Goal: Transaction & Acquisition: Book appointment/travel/reservation

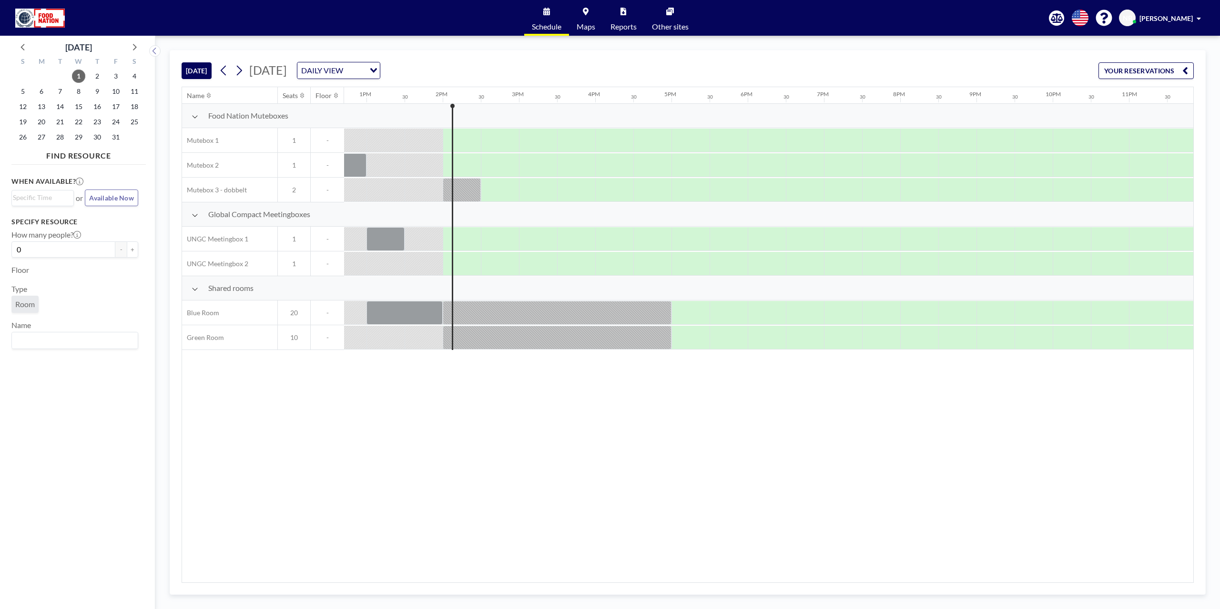
scroll to position [0, 982]
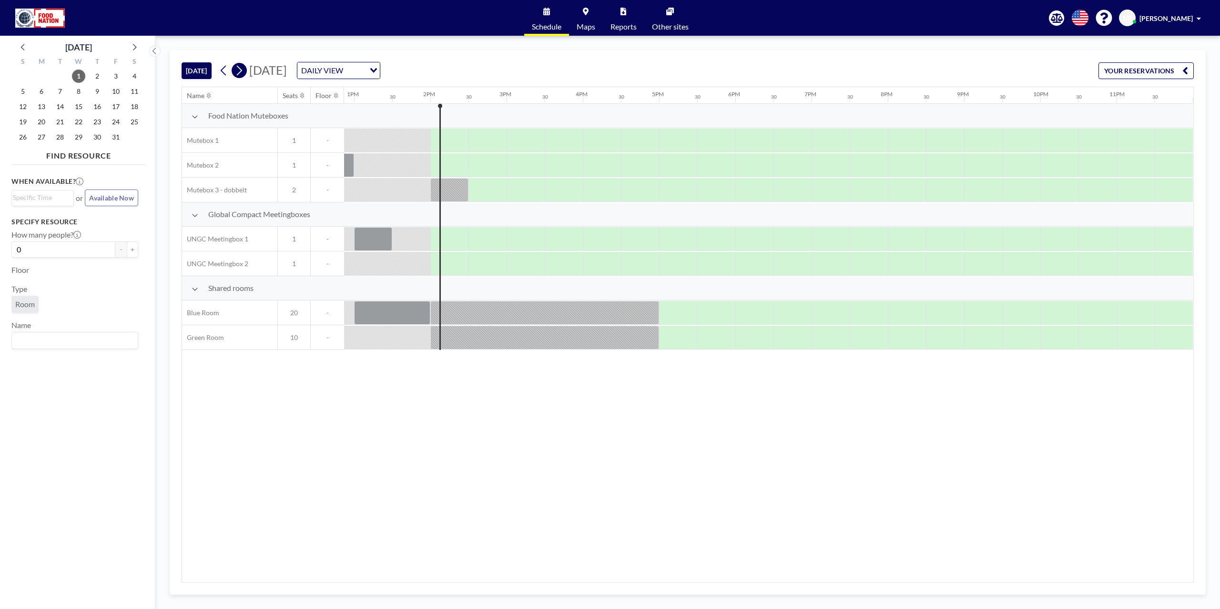
click at [242, 71] on icon at bounding box center [238, 70] width 9 height 14
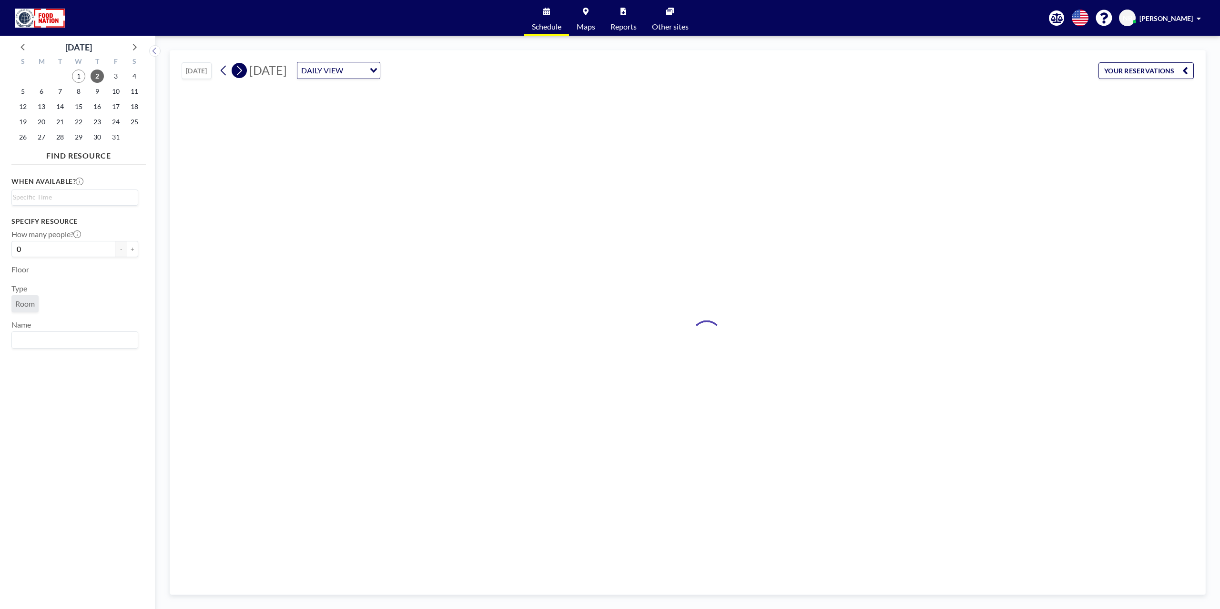
click at [242, 71] on icon at bounding box center [238, 70] width 9 height 14
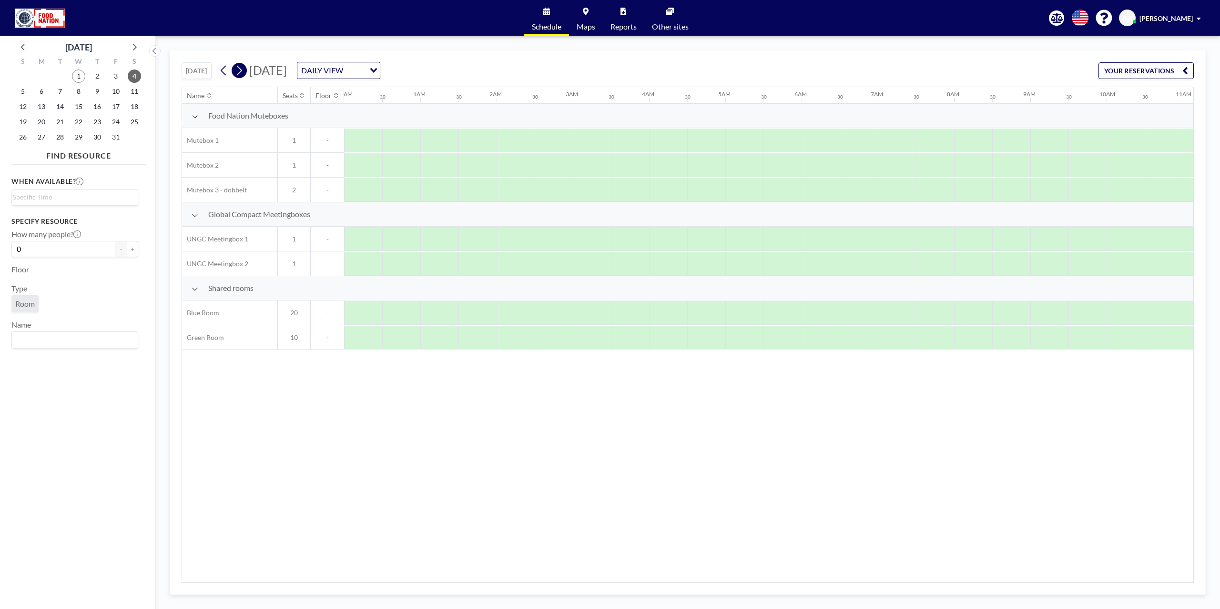
click at [242, 71] on icon at bounding box center [238, 70] width 9 height 14
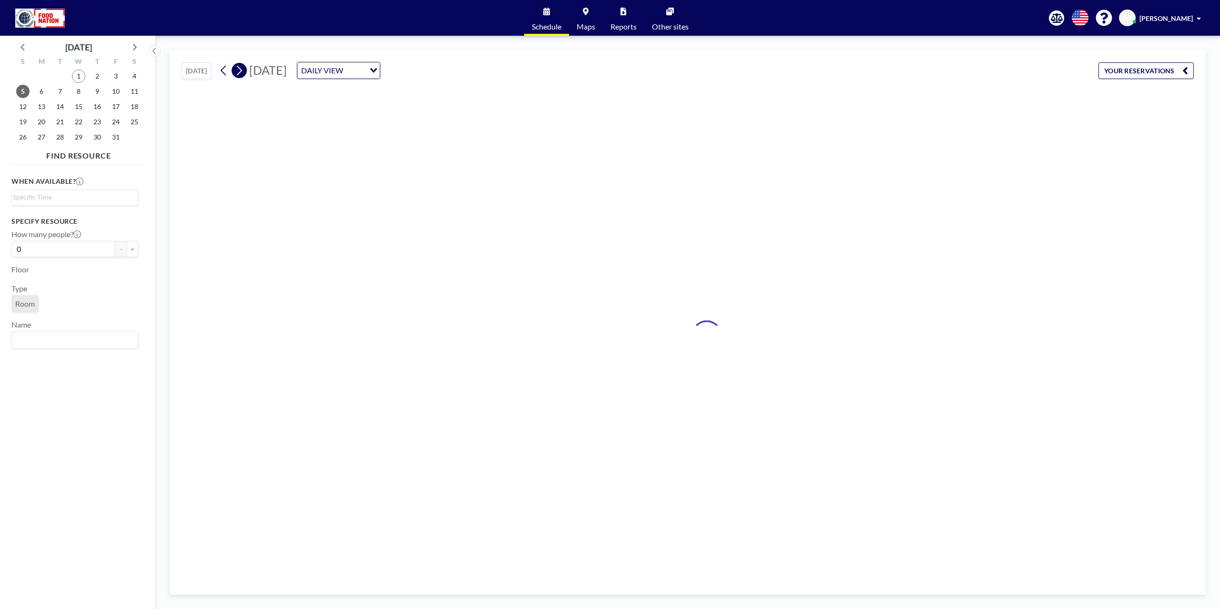
click at [242, 71] on icon at bounding box center [238, 70] width 9 height 14
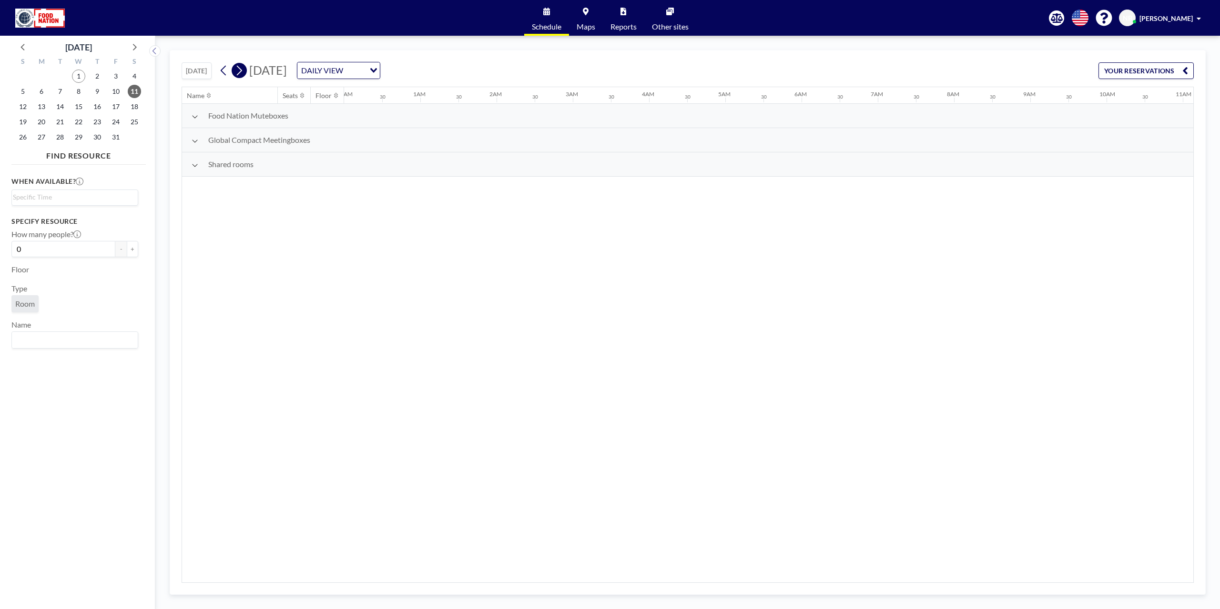
click at [242, 71] on icon at bounding box center [238, 70] width 9 height 14
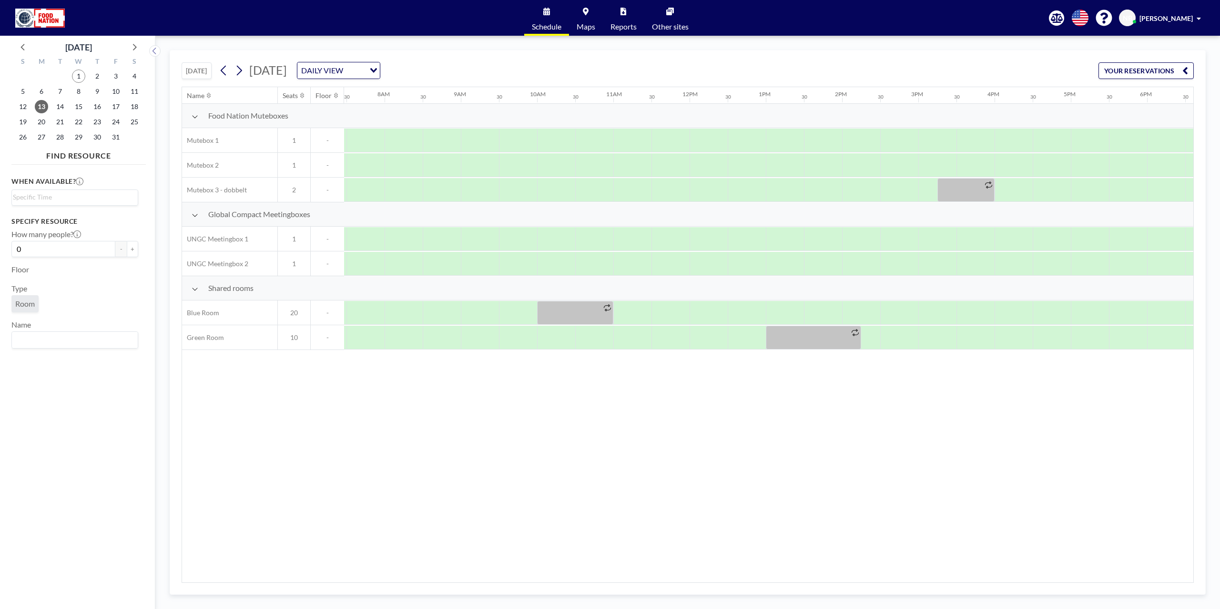
scroll to position [0, 572]
click at [891, 310] on div at bounding box center [897, 313] width 38 height 24
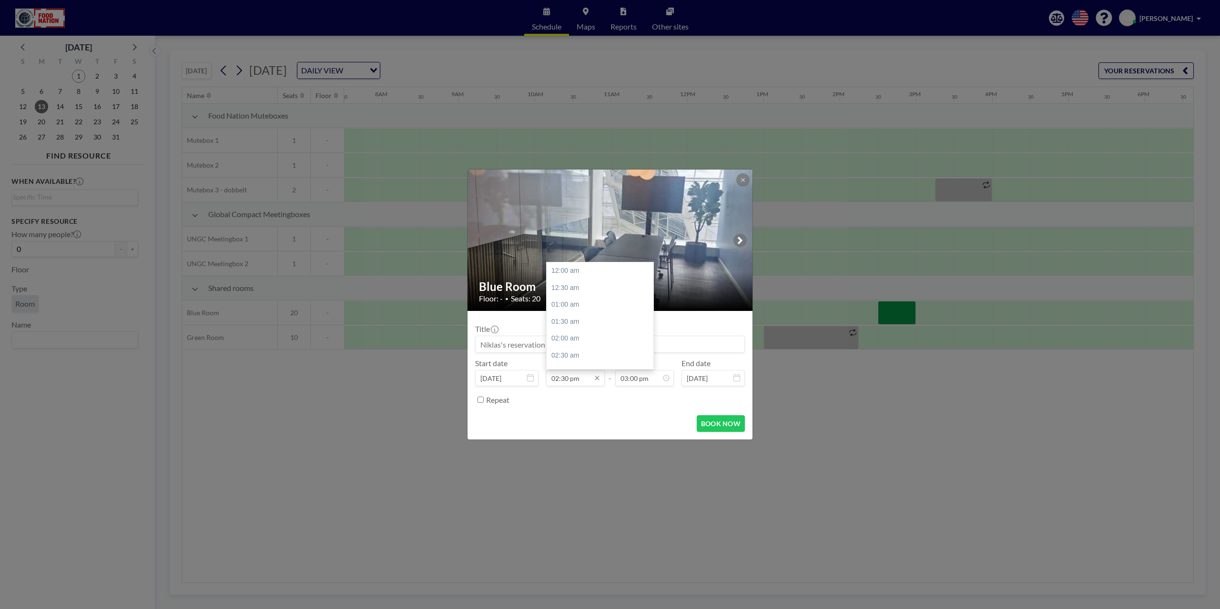
scroll to position [492, 0]
click at [575, 383] on input "02:30 pm" at bounding box center [575, 378] width 59 height 16
click at [566, 376] on input "02:30 pm" at bounding box center [575, 378] width 59 height 16
type input "02:15 pm"
click at [640, 396] on div "Repeat" at bounding box center [615, 400] width 259 height 16
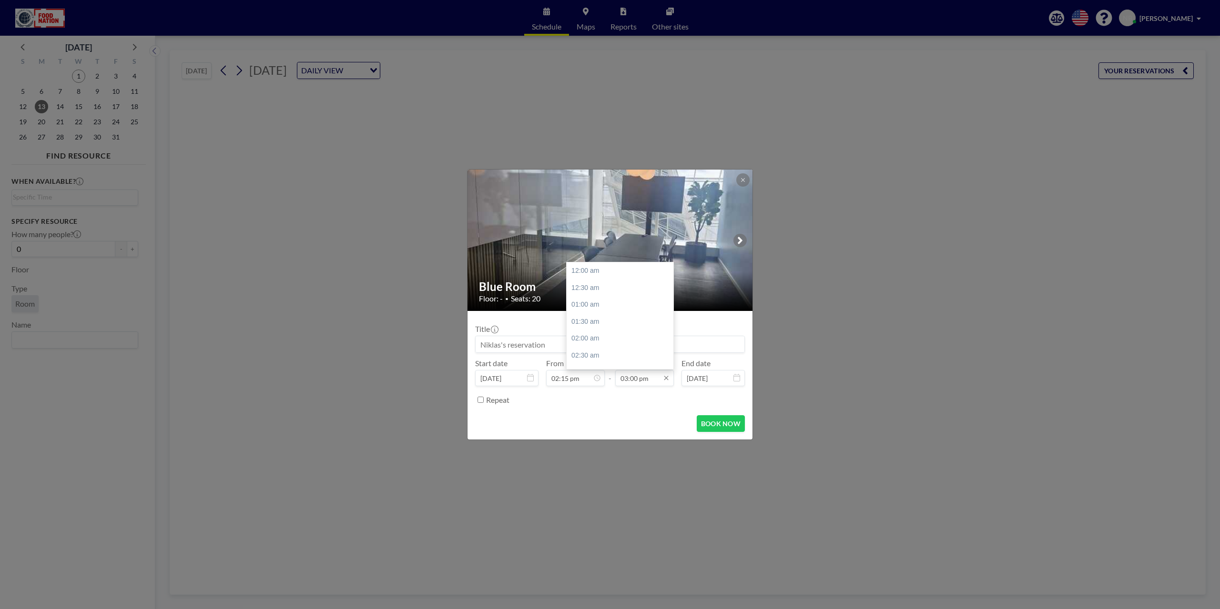
scroll to position [509, 0]
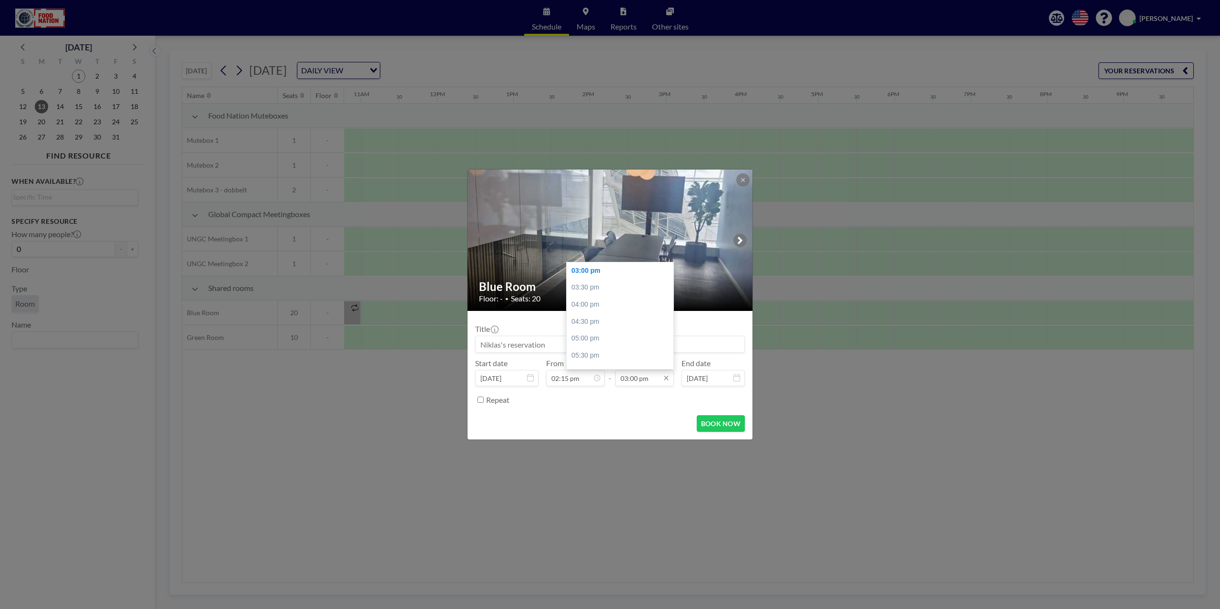
click at [631, 382] on input "03:00 pm" at bounding box center [644, 378] width 59 height 16
drag, startPoint x: 628, startPoint y: 380, endPoint x: 673, endPoint y: 404, distance: 51.2
click at [630, 382] on input "03:00 pm" at bounding box center [644, 378] width 59 height 16
click at [640, 382] on input "03:00 pm" at bounding box center [644, 378] width 59 height 16
click at [635, 382] on input "03:030pm" at bounding box center [644, 378] width 59 height 16
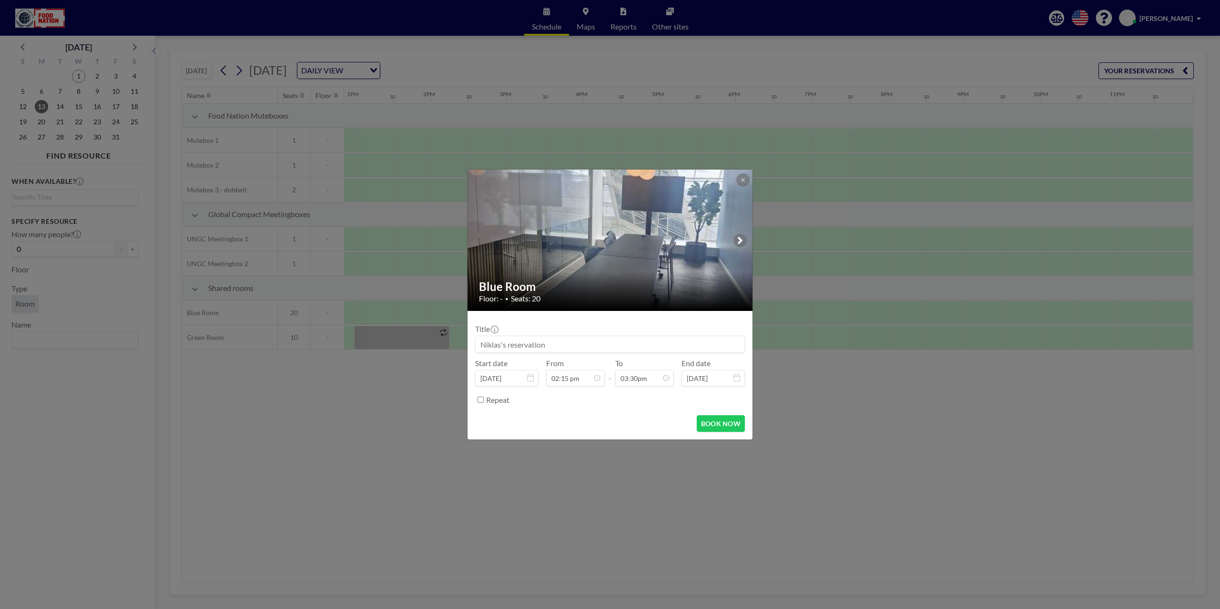
type input "03:00 pm"
drag, startPoint x: 673, startPoint y: 415, endPoint x: 688, endPoint y: 416, distance: 14.8
click at [673, 415] on form "Title Start date [DATE] From 02:15 pm - To 03:00 pm End date [DATE] Repeat BOOK…" at bounding box center [609, 375] width 285 height 129
drag, startPoint x: 577, startPoint y: 349, endPoint x: 509, endPoint y: 348, distance: 68.1
click at [509, 349] on input at bounding box center [610, 344] width 269 height 16
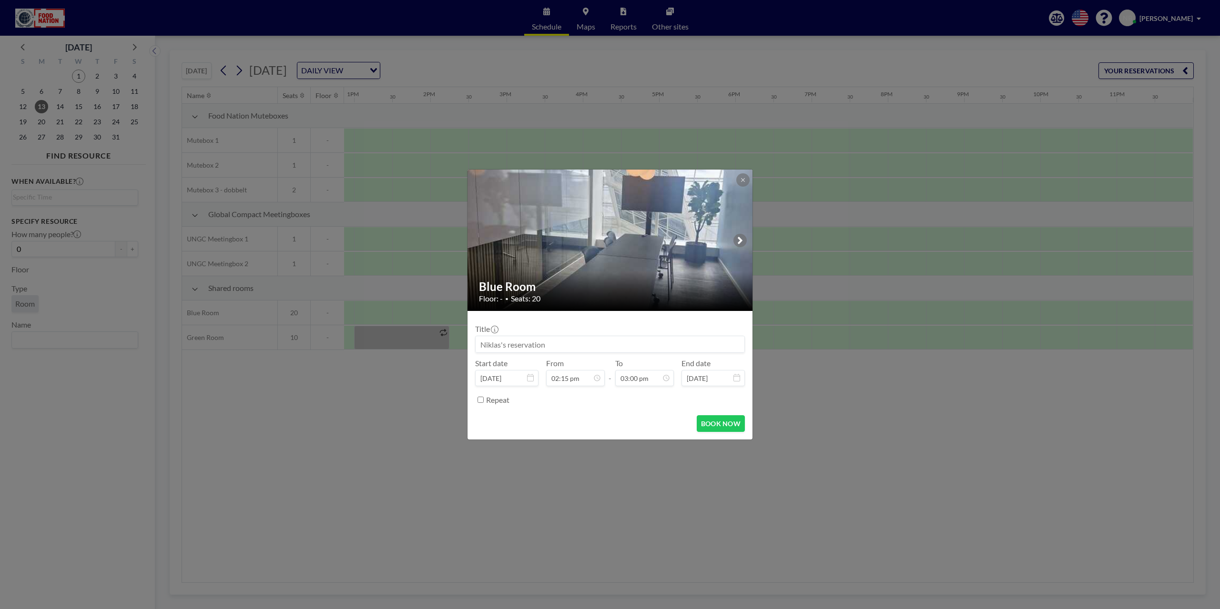
drag, startPoint x: 571, startPoint y: 344, endPoint x: 486, endPoint y: 338, distance: 85.5
click at [484, 338] on input at bounding box center [610, 344] width 269 height 16
drag, startPoint x: 565, startPoint y: 339, endPoint x: 532, endPoint y: 335, distance: 32.6
click at [522, 336] on div at bounding box center [610, 344] width 270 height 17
click at [542, 343] on input at bounding box center [610, 344] width 269 height 16
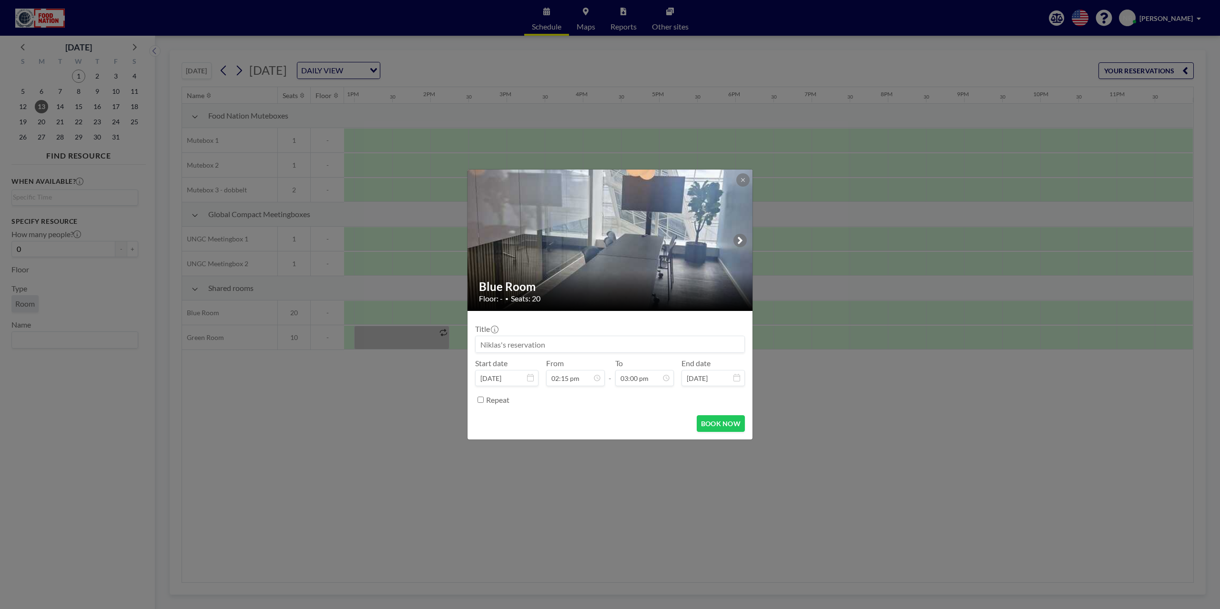
click at [471, 345] on form "Title Start date [DATE] From 02:15 pm - To 03:00 pm End date [DATE] Repeat BOOK…" at bounding box center [609, 375] width 285 height 129
click at [523, 341] on input at bounding box center [610, 344] width 269 height 16
type input "Pardot Værksted v. [PERSON_NAME]"
click at [720, 427] on button "BOOK NOW" at bounding box center [721, 424] width 48 height 17
